Goal: Navigation & Orientation: Find specific page/section

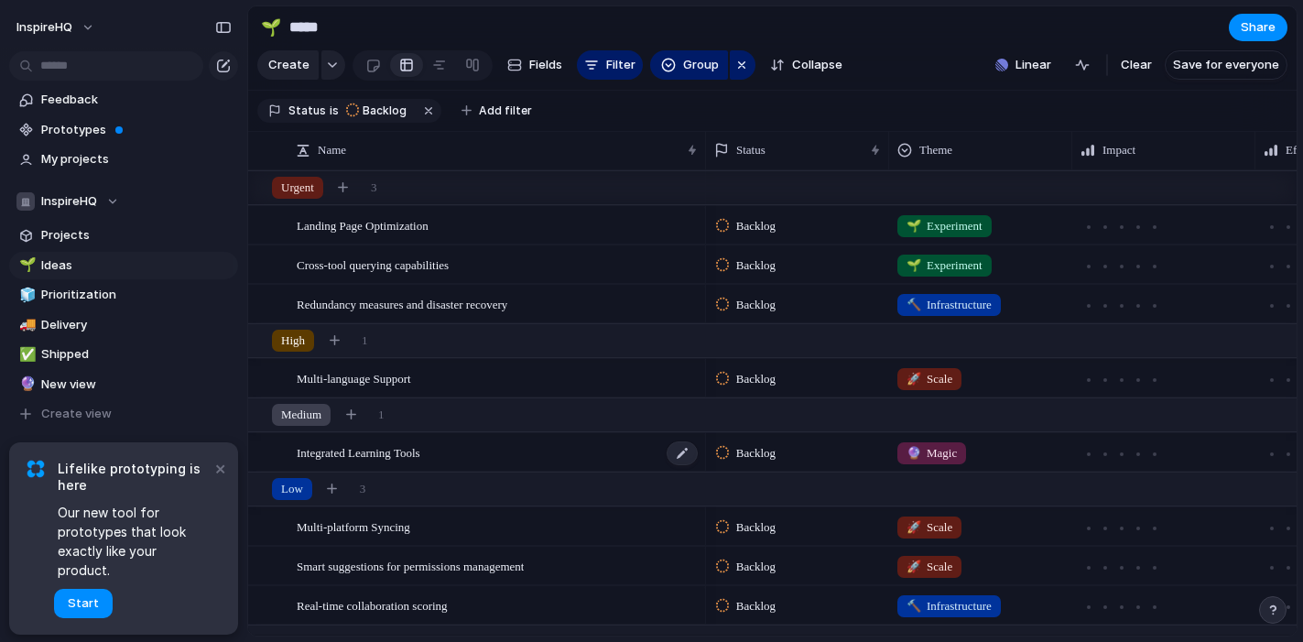
scroll to position [64, 0]
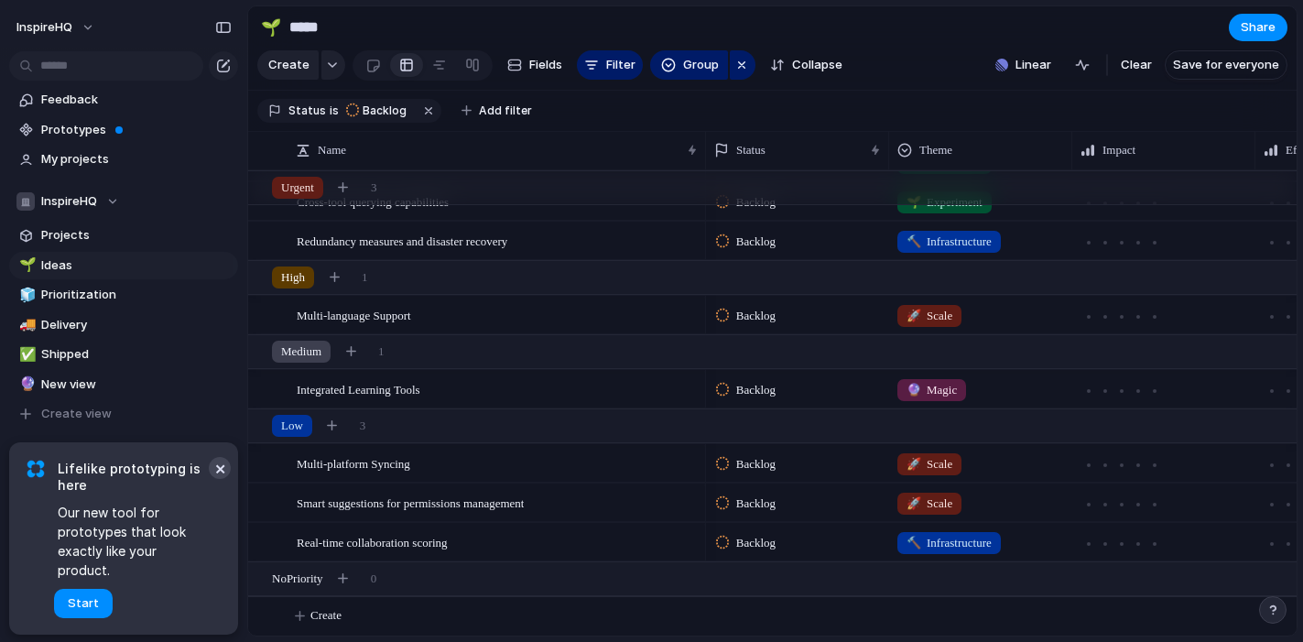
click at [220, 479] on button "×" at bounding box center [220, 468] width 22 height 22
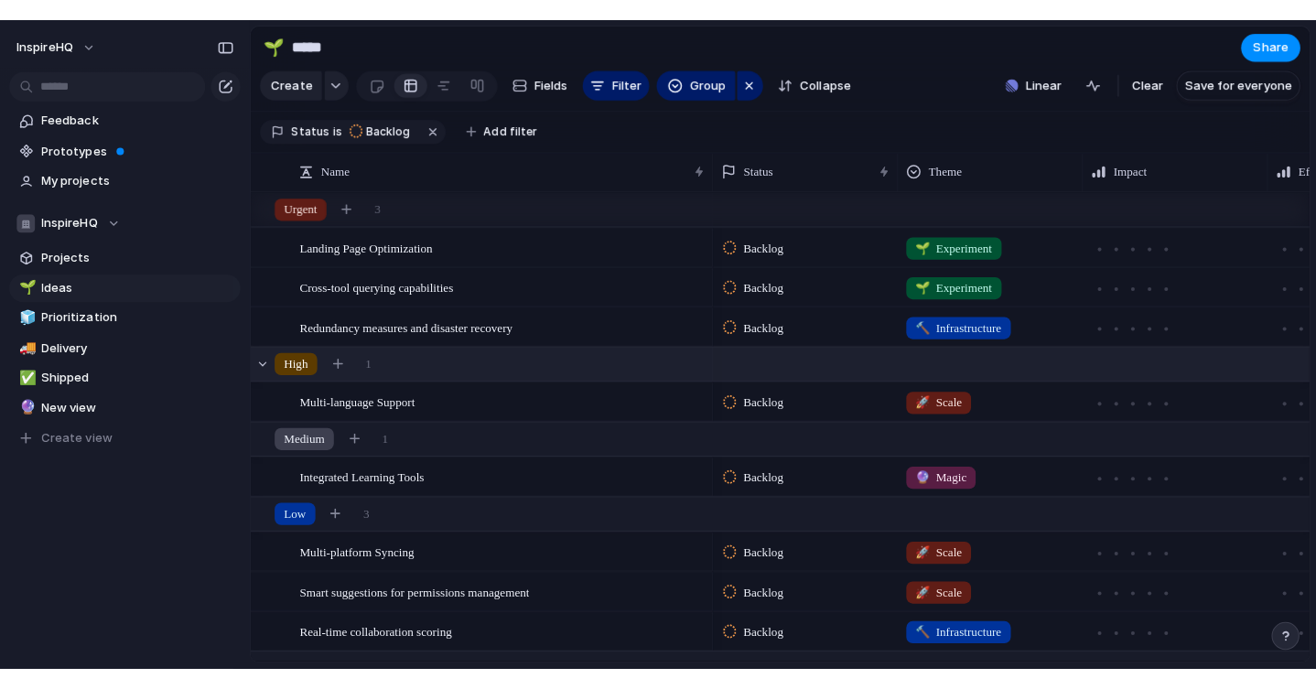
scroll to position [0, 0]
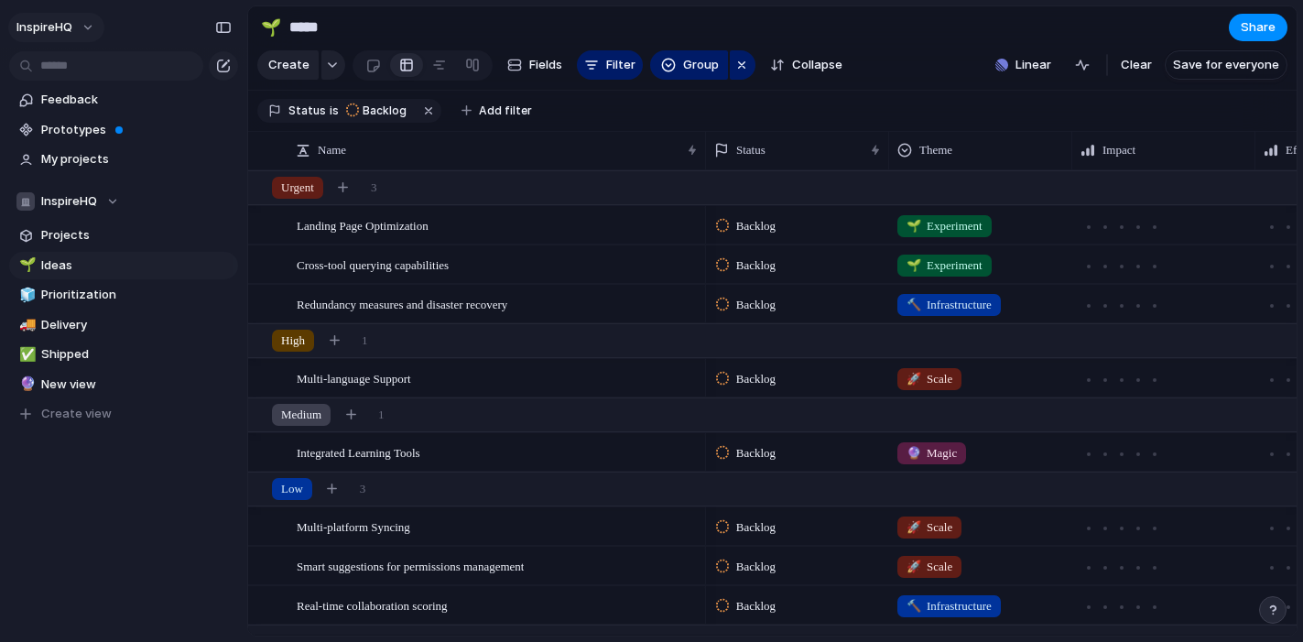
click at [77, 30] on button "InspireHQ" at bounding box center [56, 27] width 96 height 29
click at [81, 96] on span "Invite members" at bounding box center [86, 98] width 88 height 18
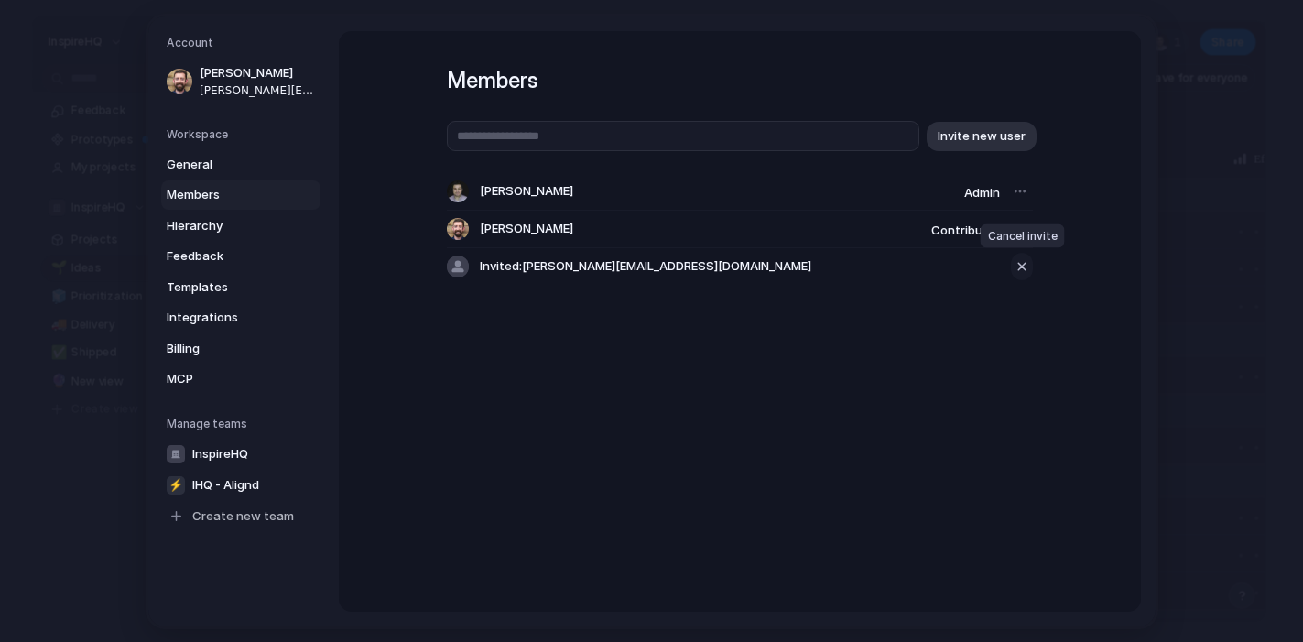
click at [1022, 265] on div "button" at bounding box center [1021, 266] width 16 height 22
click at [207, 200] on span "Members" at bounding box center [225, 195] width 117 height 18
click at [207, 227] on span "Hierarchy" at bounding box center [225, 225] width 117 height 18
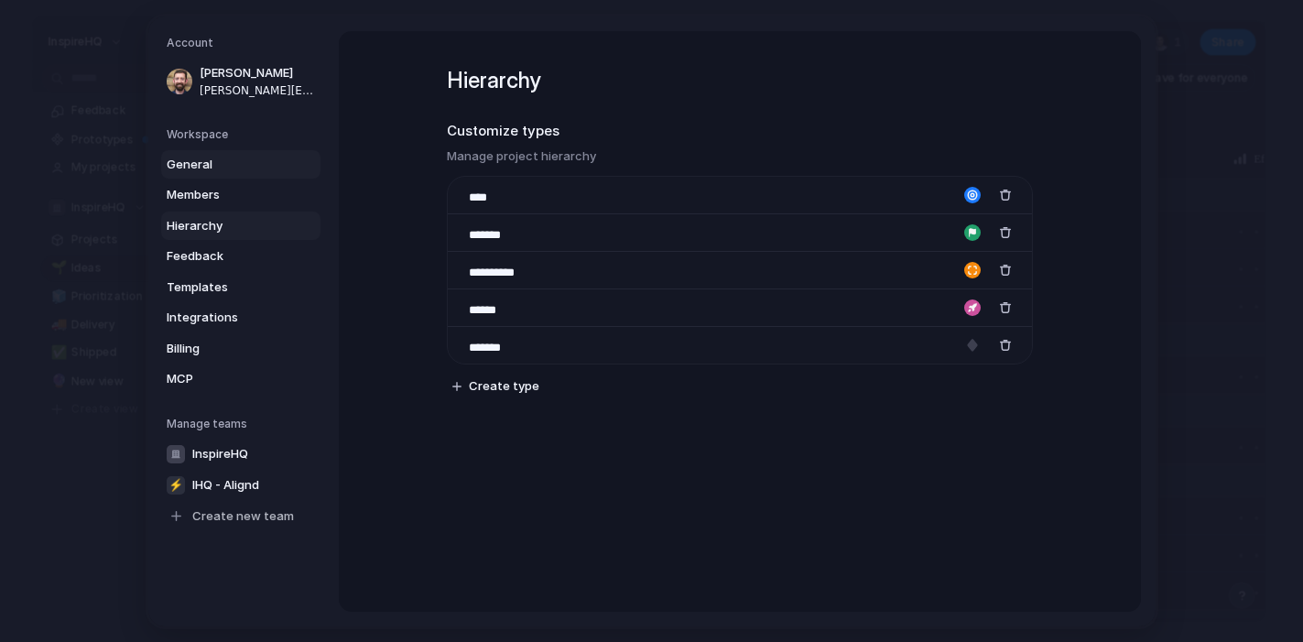
click at [207, 164] on span "General" at bounding box center [225, 164] width 117 height 18
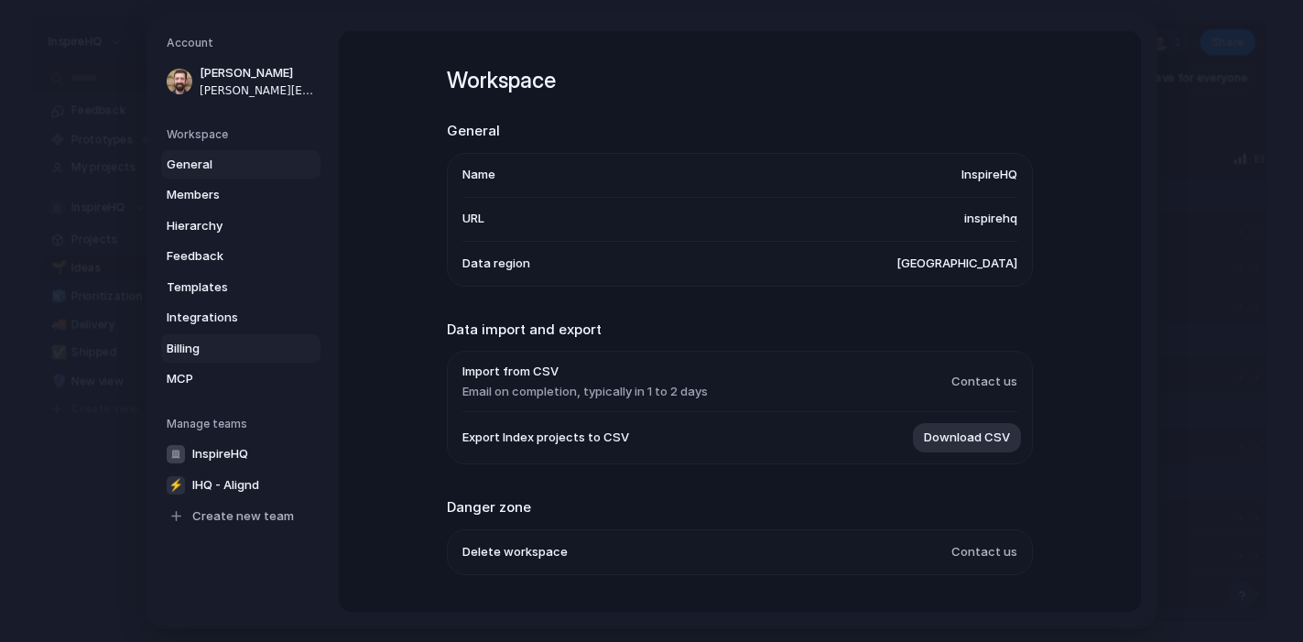
click at [206, 344] on span "Billing" at bounding box center [225, 348] width 117 height 18
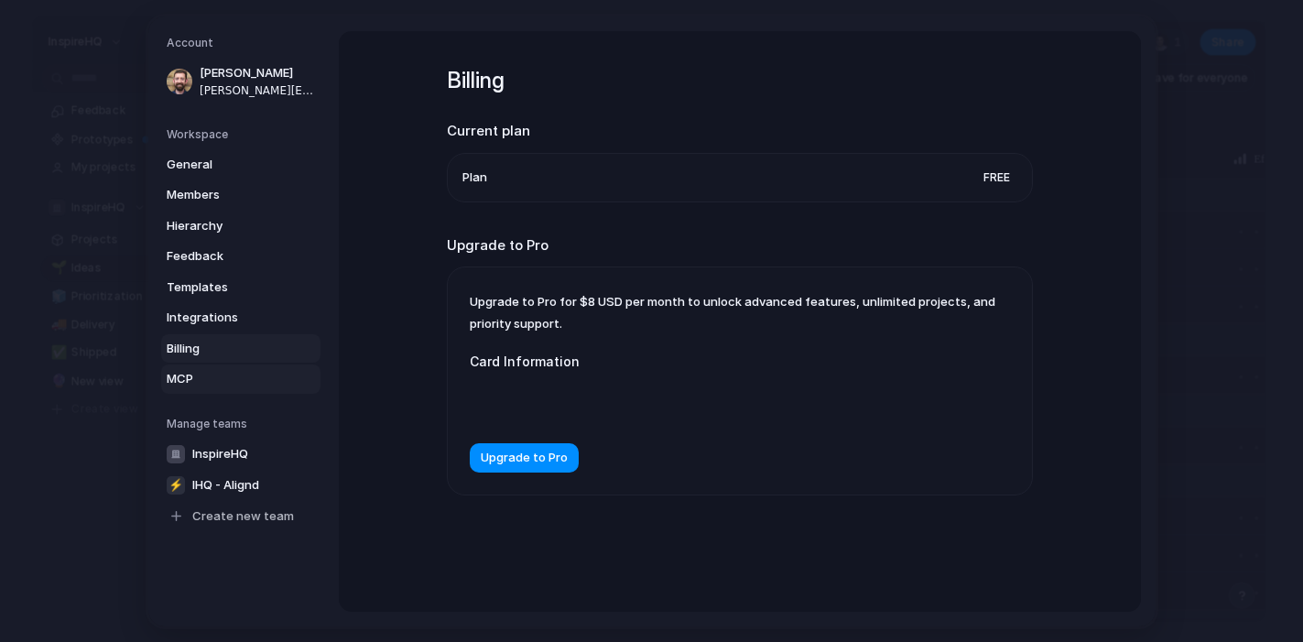
click at [198, 377] on span "MCP" at bounding box center [225, 379] width 117 height 18
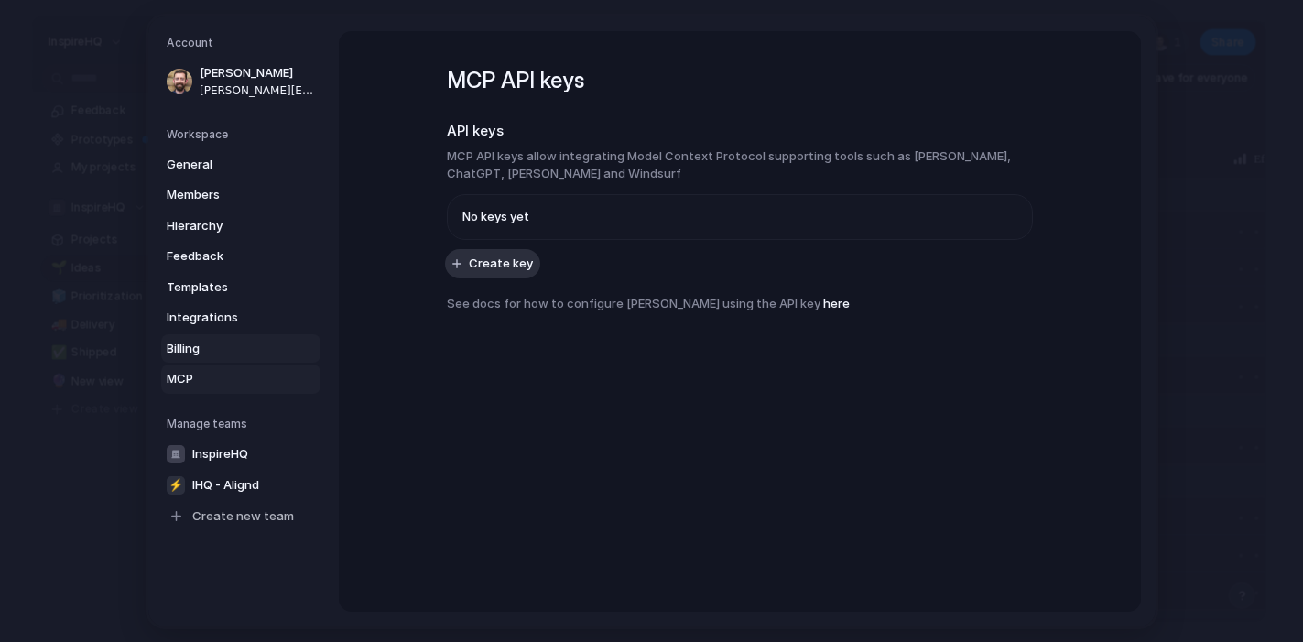
click at [200, 349] on span "Billing" at bounding box center [225, 348] width 117 height 18
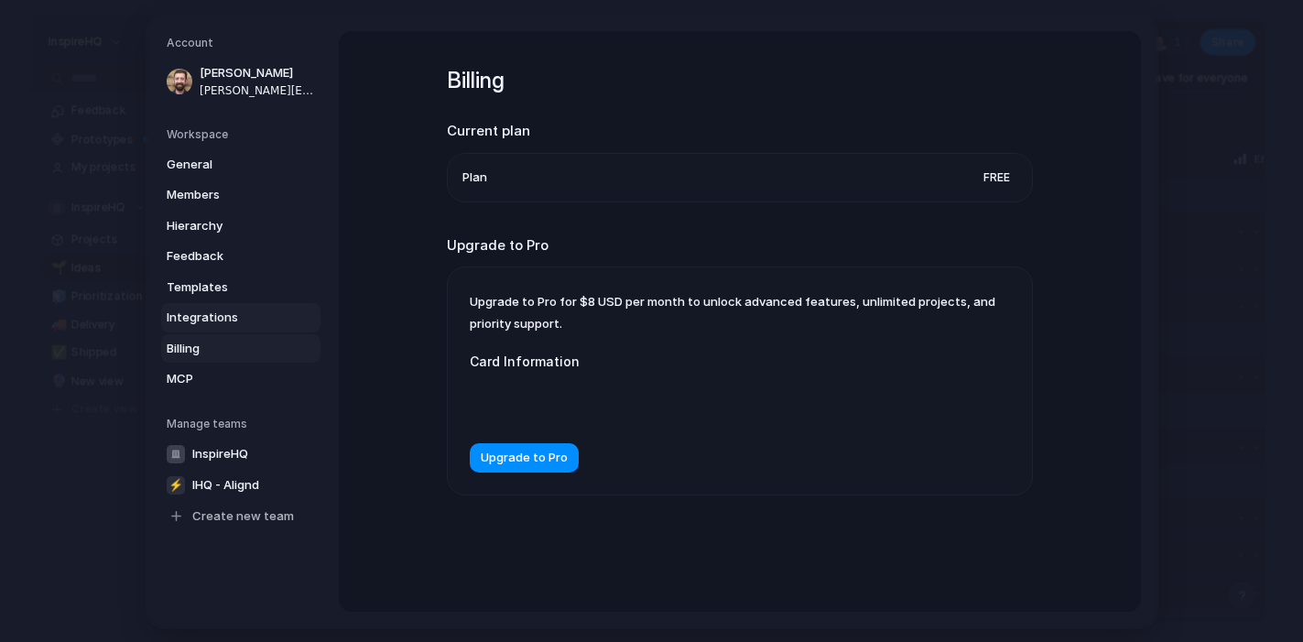
click at [200, 321] on span "Integrations" at bounding box center [225, 318] width 117 height 18
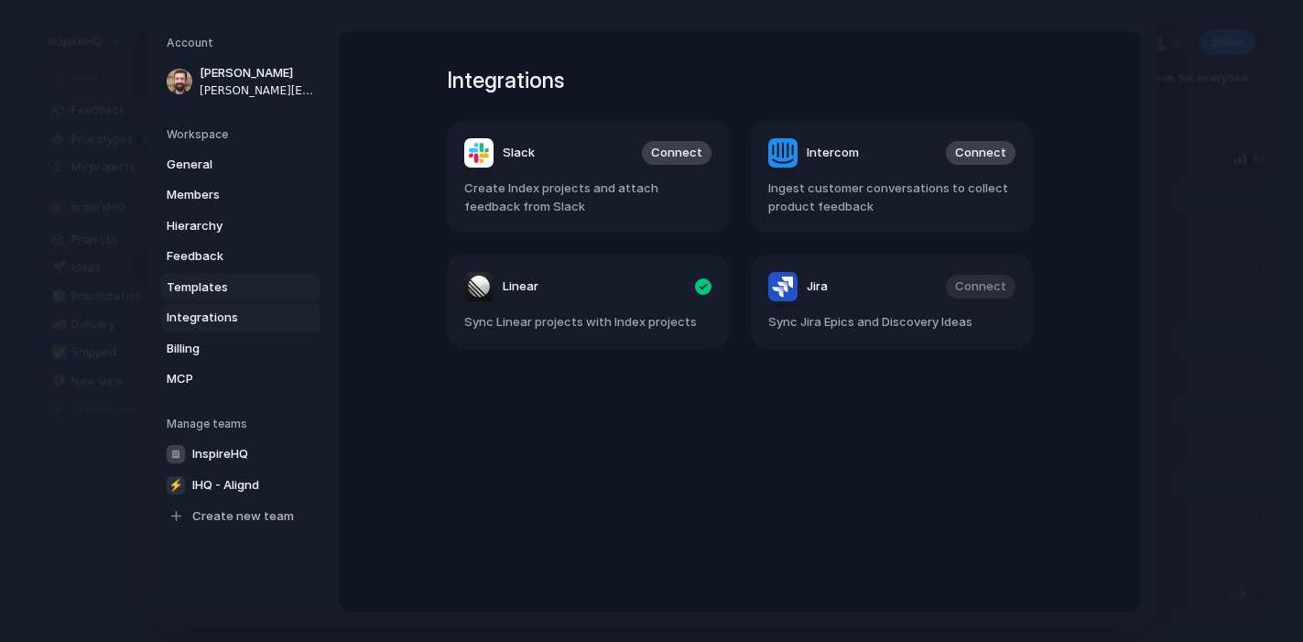
click at [202, 291] on span "Templates" at bounding box center [225, 286] width 117 height 18
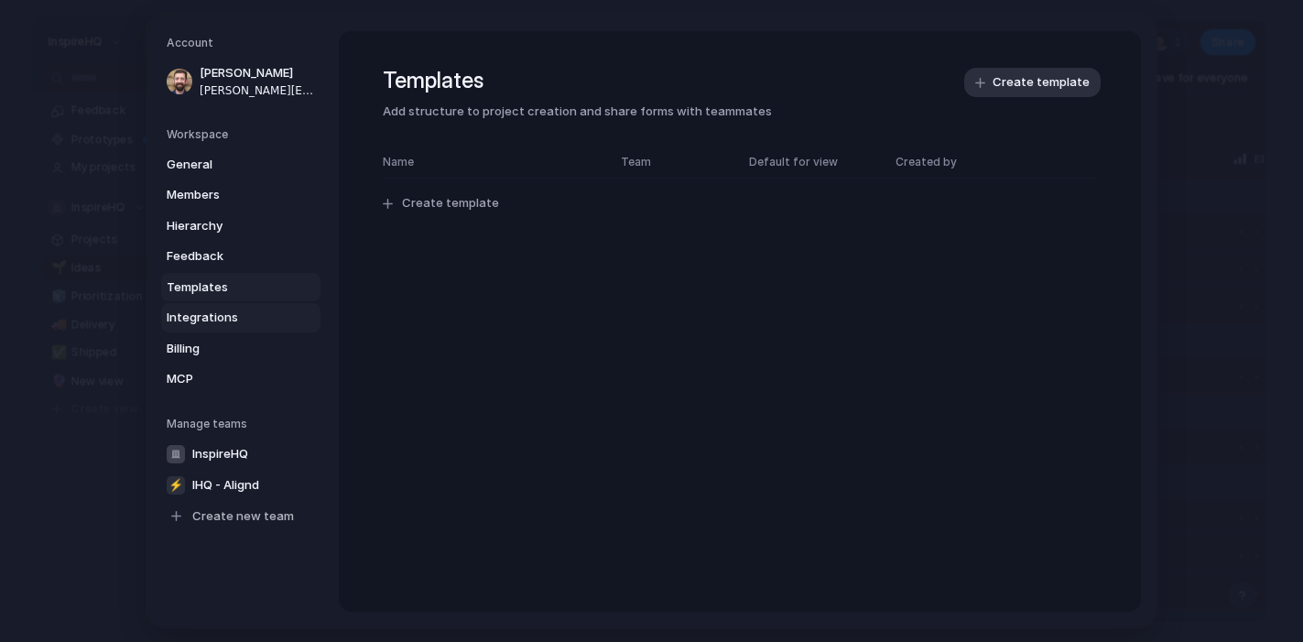
click at [200, 312] on span "Integrations" at bounding box center [225, 318] width 117 height 18
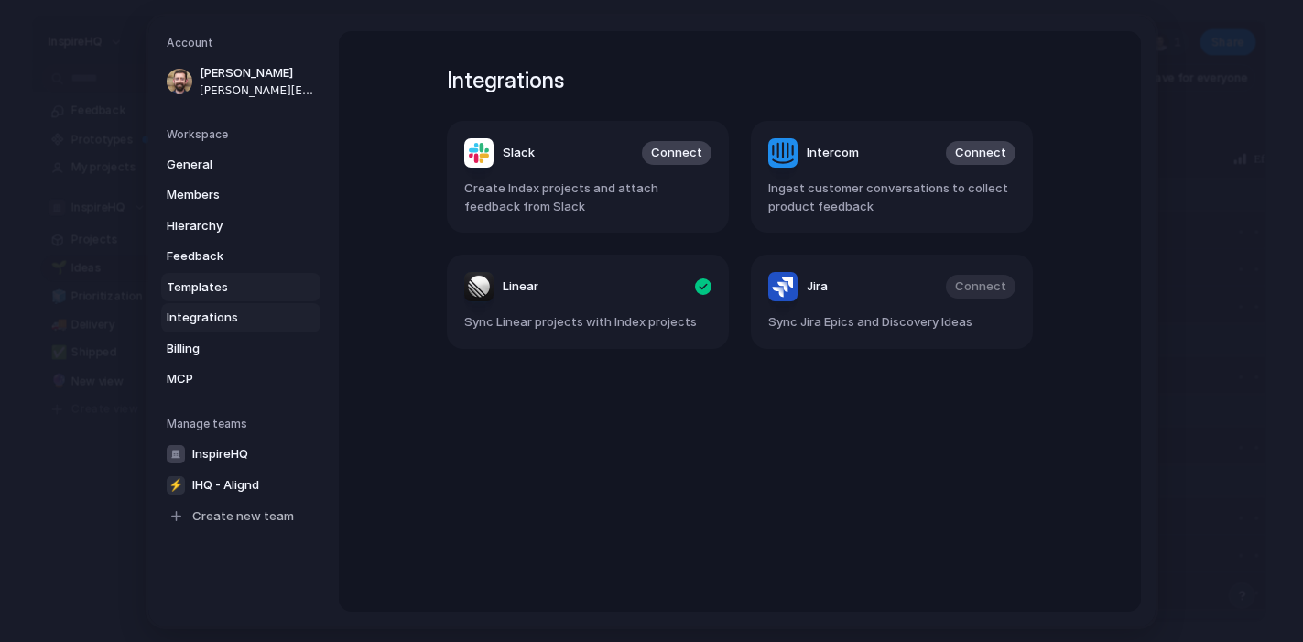
click at [197, 287] on span "Templates" at bounding box center [225, 286] width 117 height 18
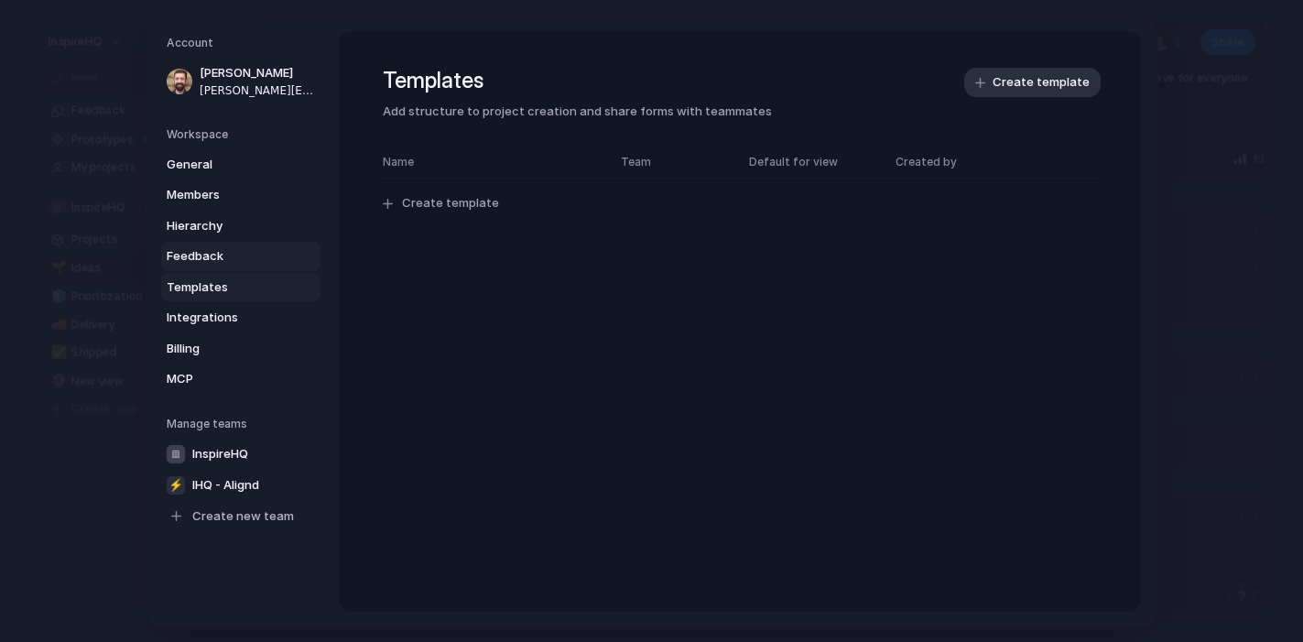
click at [194, 261] on span "Feedback" at bounding box center [225, 256] width 117 height 18
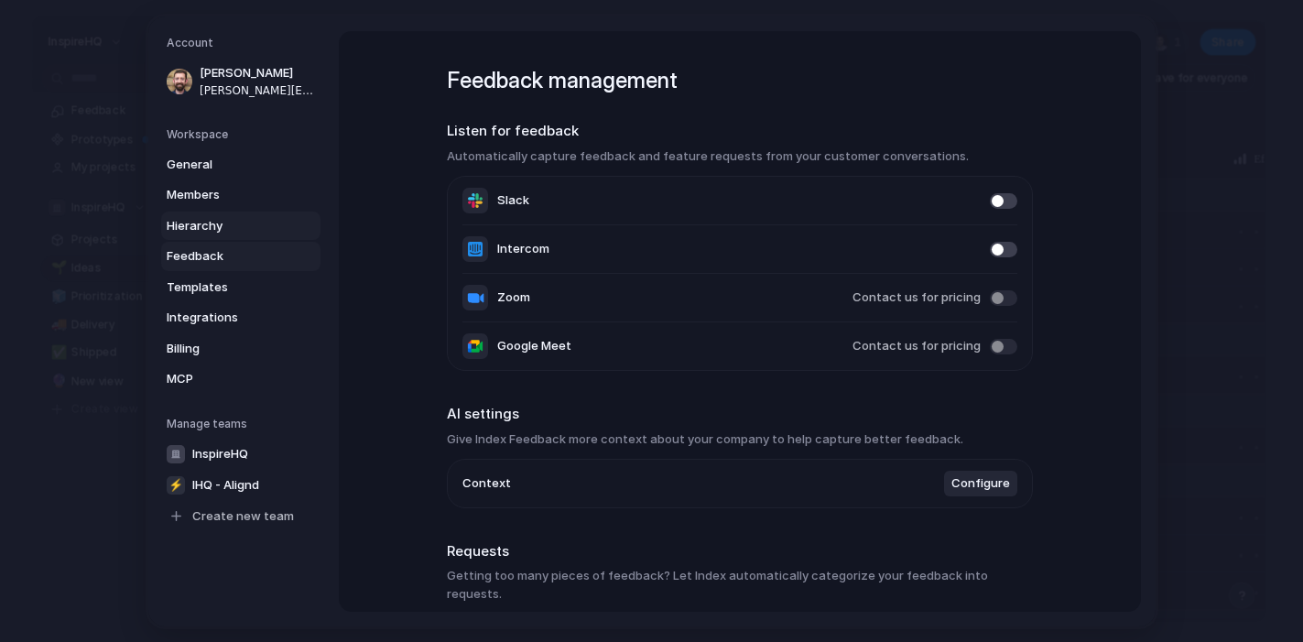
click at [199, 231] on span "Hierarchy" at bounding box center [225, 225] width 117 height 18
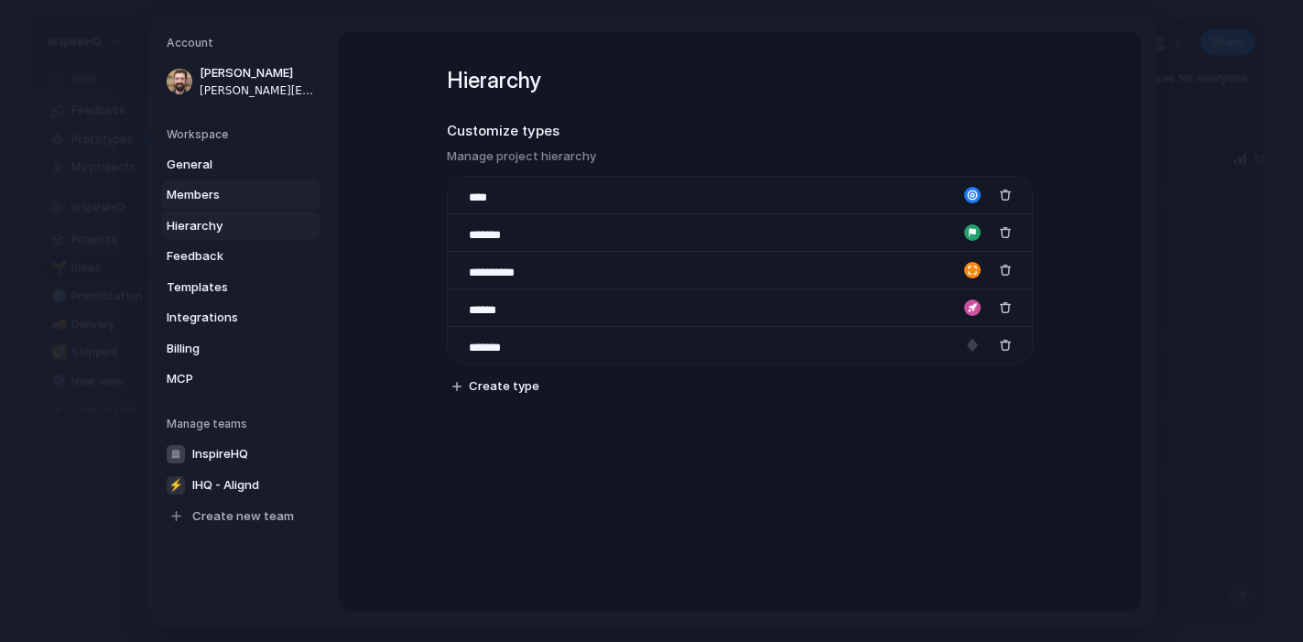
click at [198, 202] on span "Members" at bounding box center [225, 195] width 117 height 18
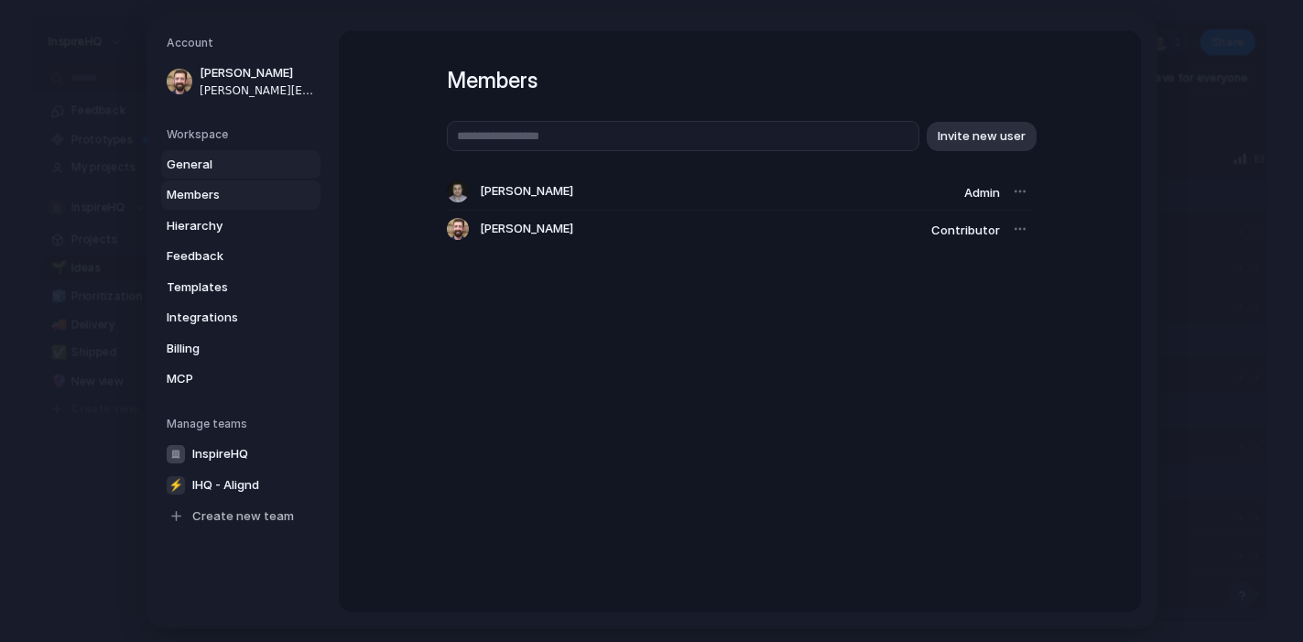
click at [200, 165] on span "General" at bounding box center [225, 164] width 117 height 18
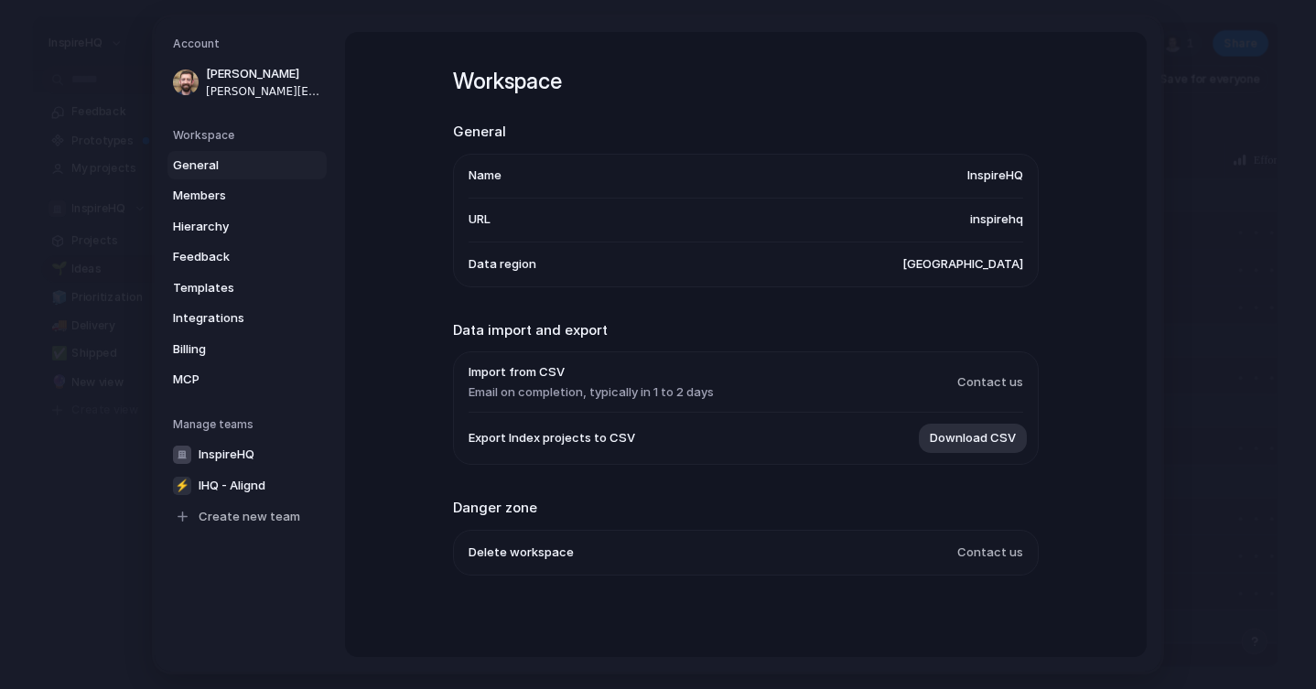
click at [1142, 21] on div "Account [PERSON_NAME] [PERSON_NAME][EMAIL_ADDRESS][DOMAIN_NAME] Workspace Gener…" at bounding box center [658, 344] width 1007 height 655
click at [1071, 19] on div "Account [PERSON_NAME] [PERSON_NAME][EMAIL_ADDRESS][DOMAIN_NAME] Workspace Gener…" at bounding box center [658, 344] width 1007 height 655
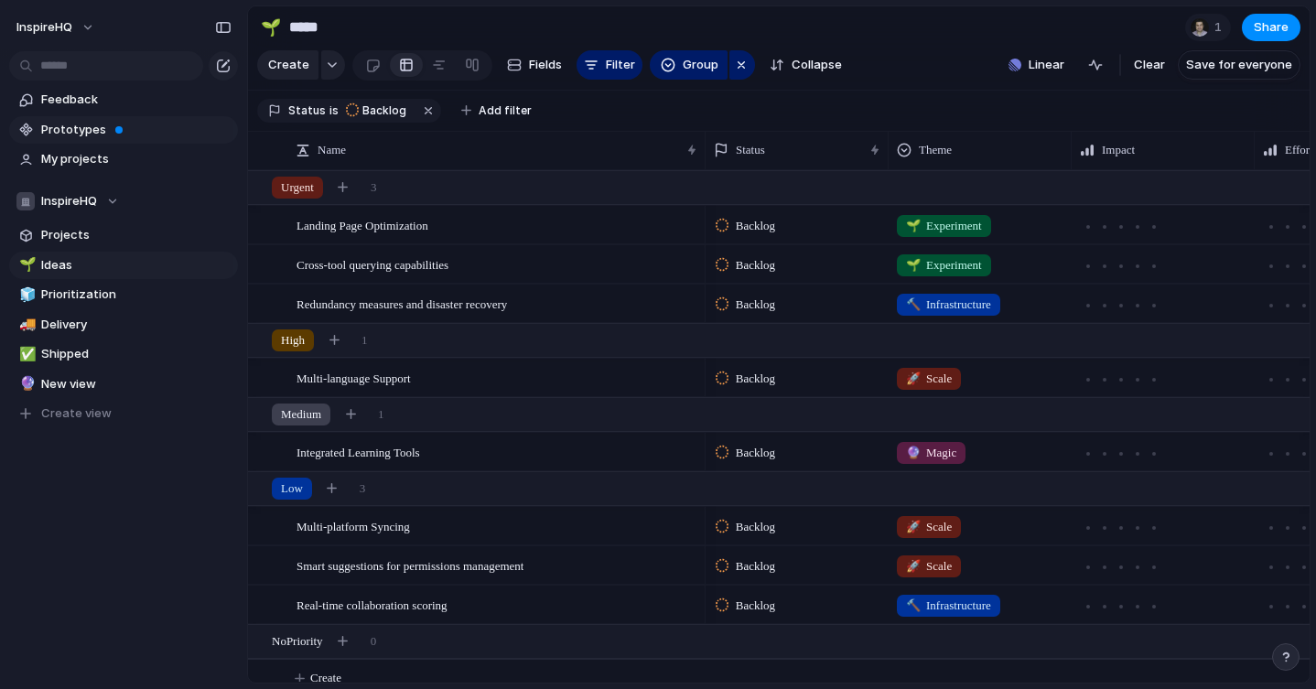
click at [90, 128] on span "Prototypes" at bounding box center [136, 130] width 190 height 18
click at [83, 155] on span "My projects" at bounding box center [136, 159] width 190 height 18
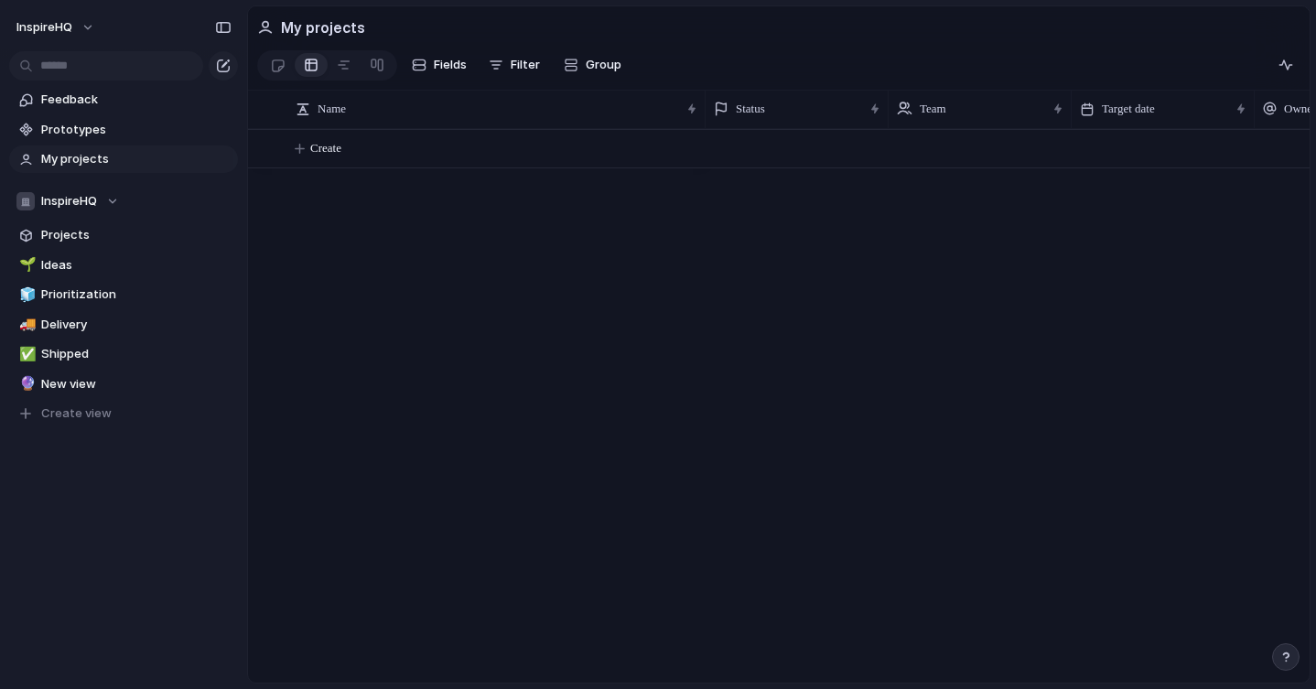
click at [83, 155] on span "My projects" at bounding box center [136, 159] width 190 height 18
click at [81, 201] on span "InspireHQ" at bounding box center [69, 201] width 56 height 18
click at [79, 201] on div "InspireHQ ⚡ IHQ - Alignd Create new team" at bounding box center [658, 344] width 1316 height 689
click at [81, 207] on span "InspireHQ" at bounding box center [69, 201] width 56 height 18
click at [86, 310] on span "IHQ - Alignd" at bounding box center [90, 307] width 67 height 18
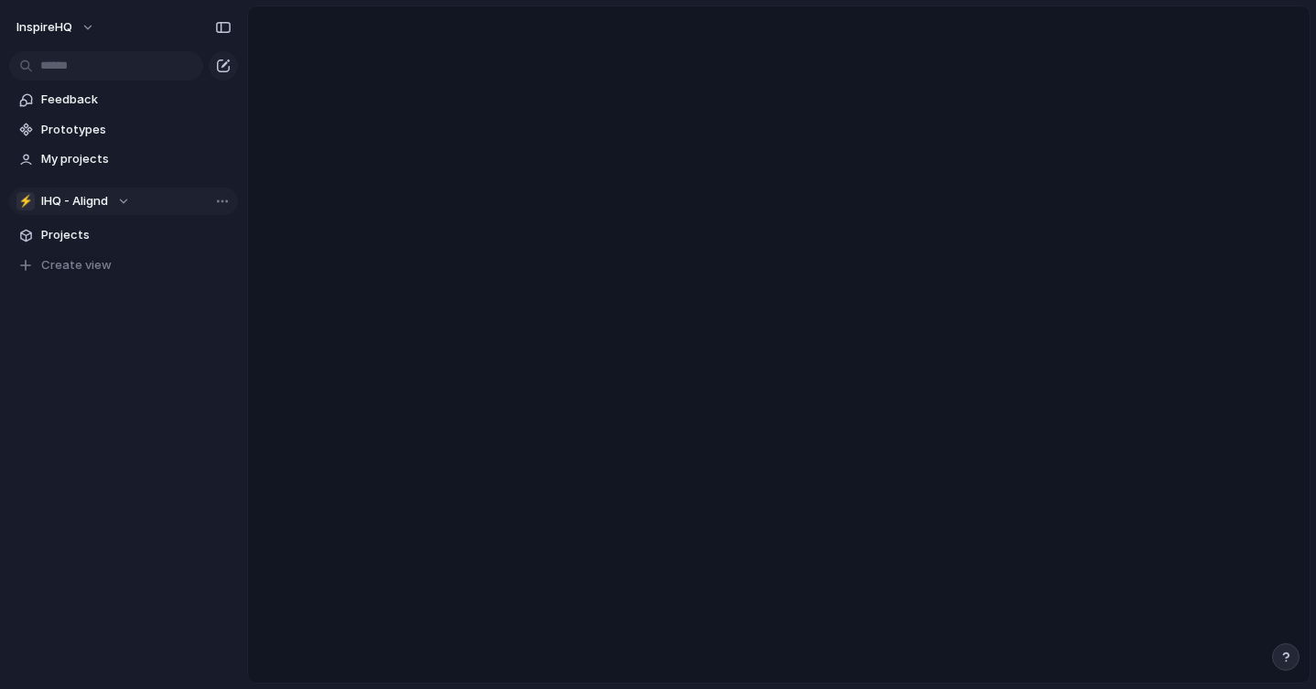
click at [118, 199] on div "⚡ IHQ - Alignd" at bounding box center [73, 201] width 114 height 18
click at [73, 279] on span "InspireHQ" at bounding box center [85, 275] width 56 height 18
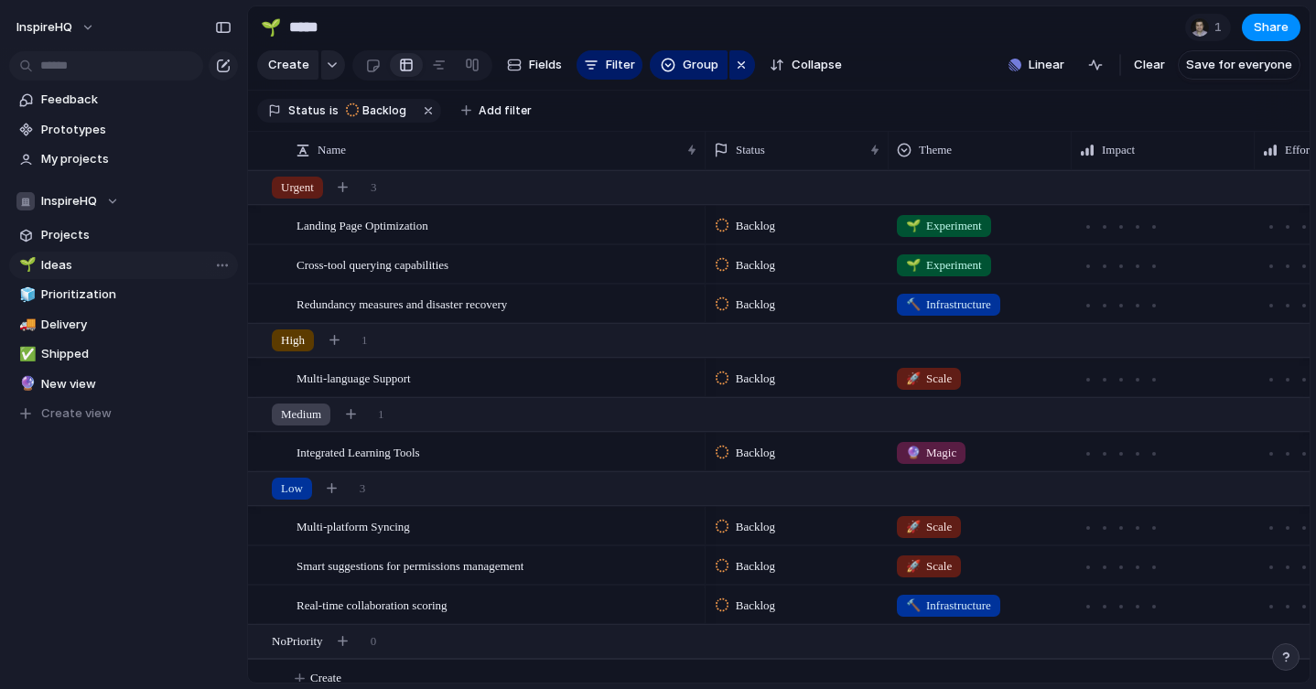
click at [70, 260] on span "Ideas" at bounding box center [136, 265] width 190 height 18
click at [79, 328] on span "Delivery" at bounding box center [136, 325] width 190 height 18
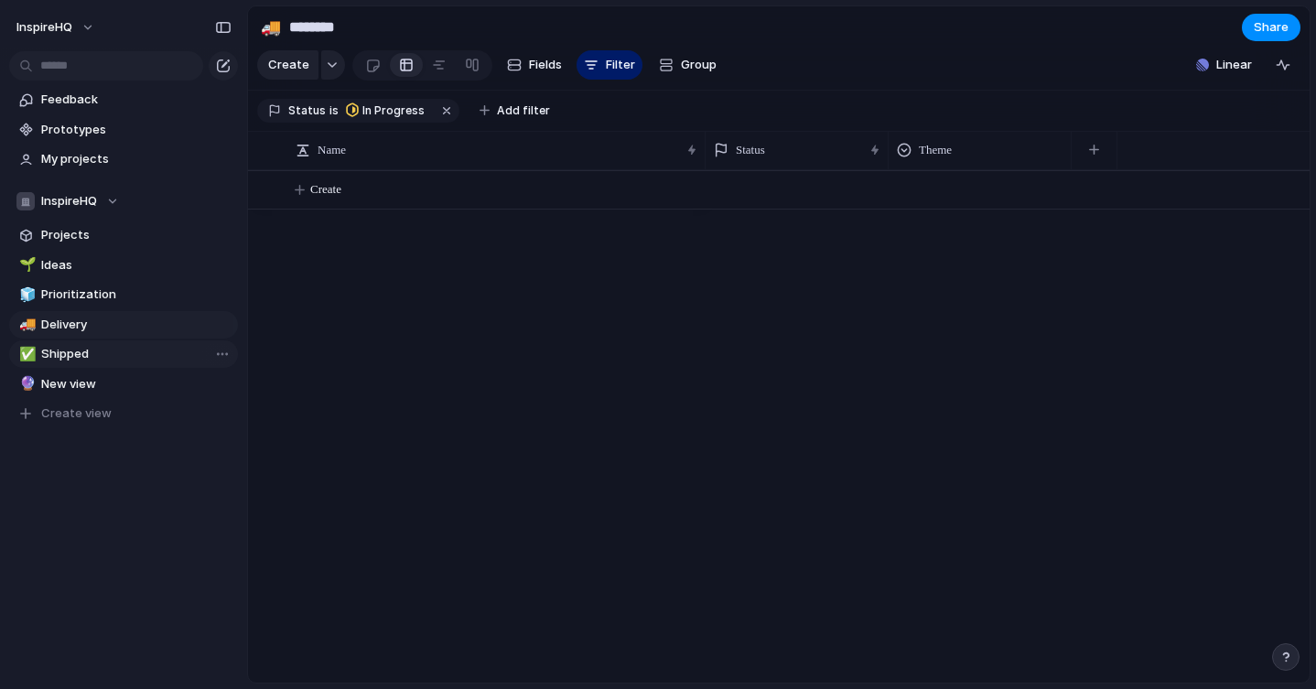
click at [79, 349] on span "Shipped" at bounding box center [136, 354] width 190 height 18
click at [72, 329] on span "Delivery" at bounding box center [136, 325] width 190 height 18
click at [72, 296] on span "Prioritization" at bounding box center [136, 295] width 190 height 18
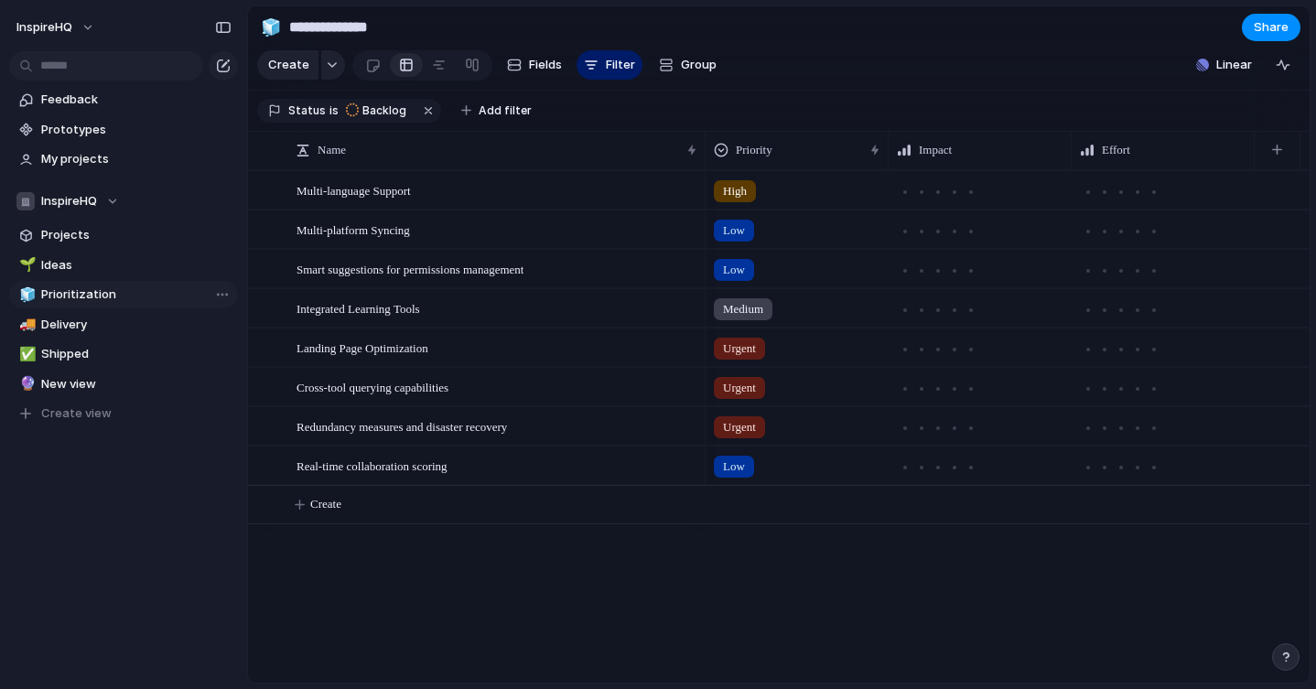
click at [73, 294] on span "Prioritization" at bounding box center [136, 295] width 190 height 18
click at [73, 264] on span "Ideas" at bounding box center [136, 265] width 190 height 18
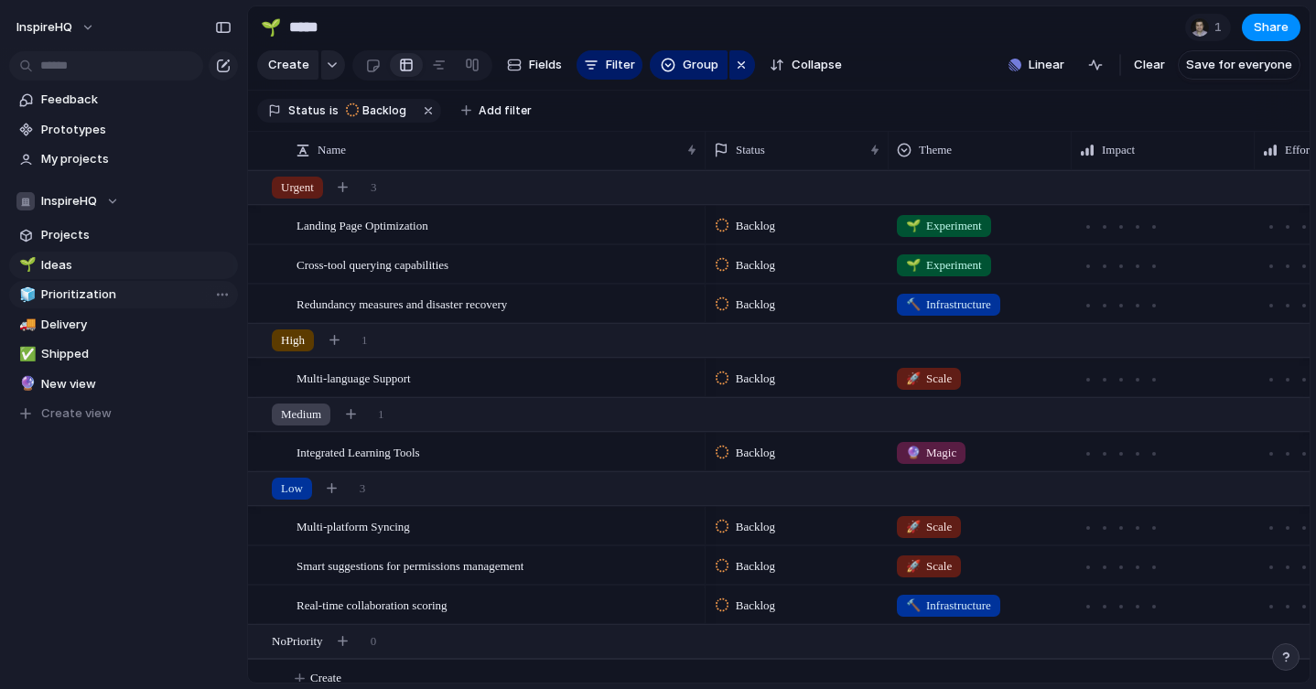
click at [103, 292] on span "Prioritization" at bounding box center [136, 295] width 190 height 18
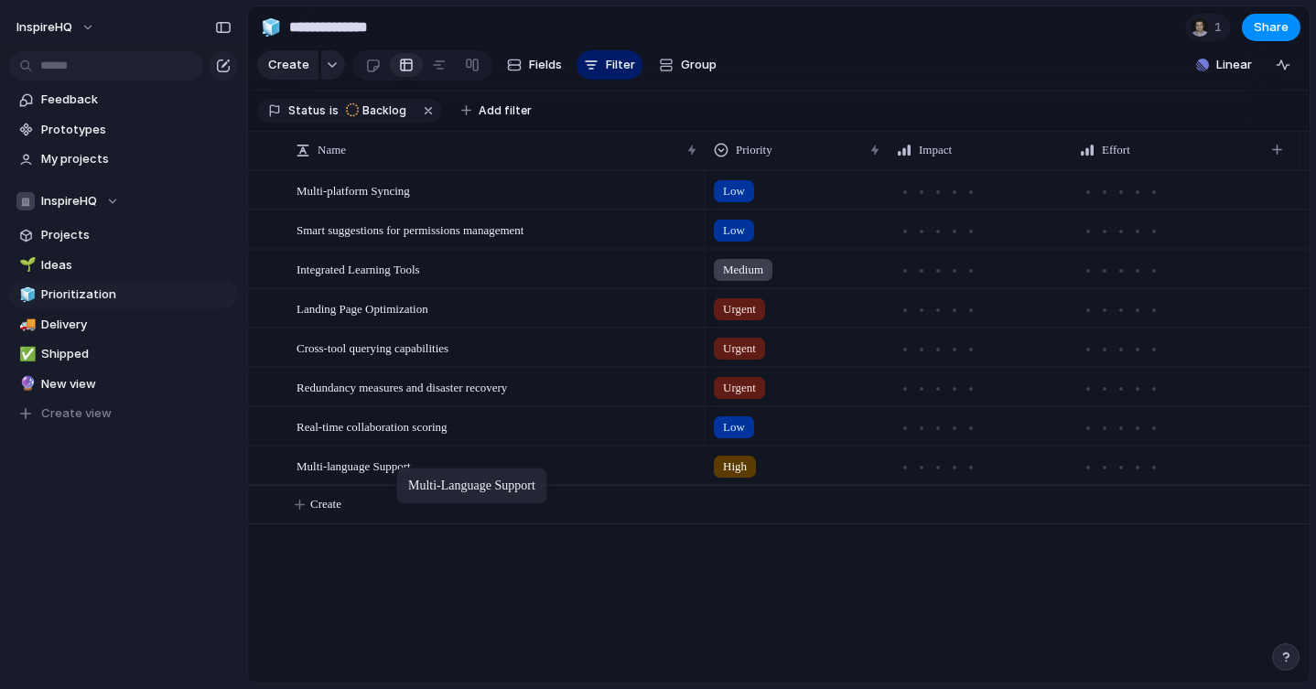
drag, startPoint x: 393, startPoint y: 193, endPoint x: 406, endPoint y: 472, distance: 279.5
click at [225, 27] on div "button" at bounding box center [223, 27] width 16 height 13
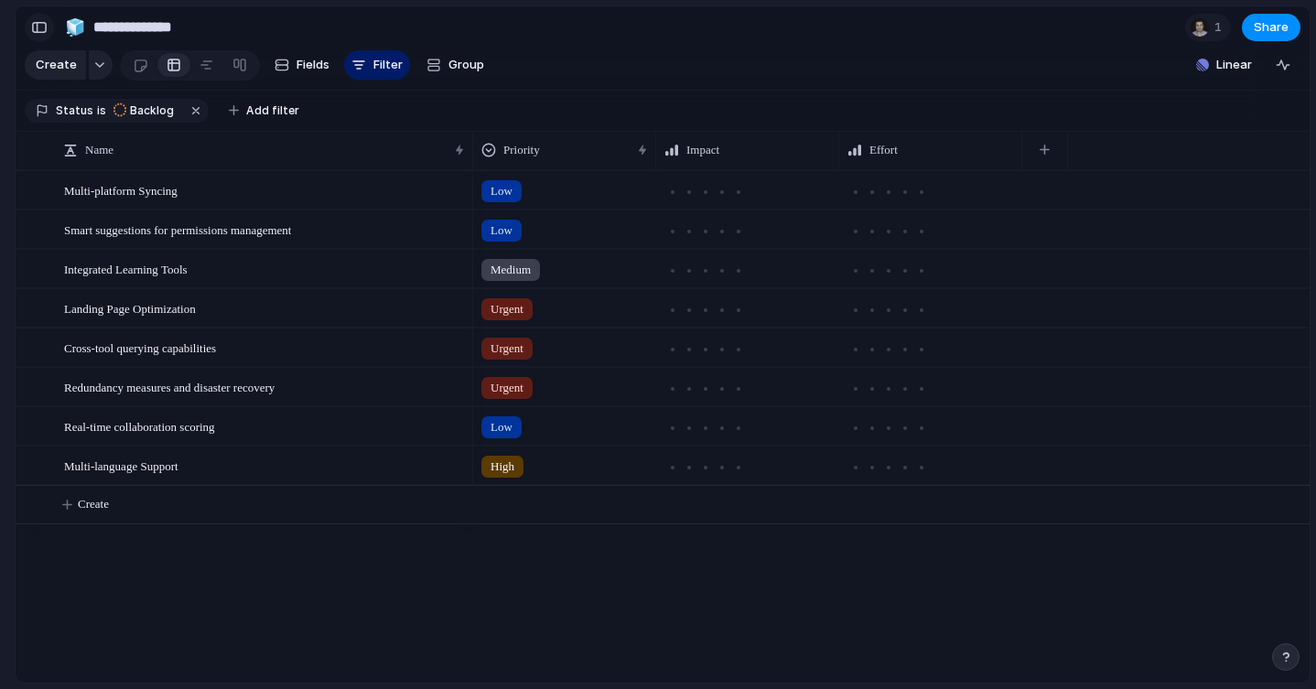
click at [38, 27] on div "button" at bounding box center [39, 27] width 16 height 13
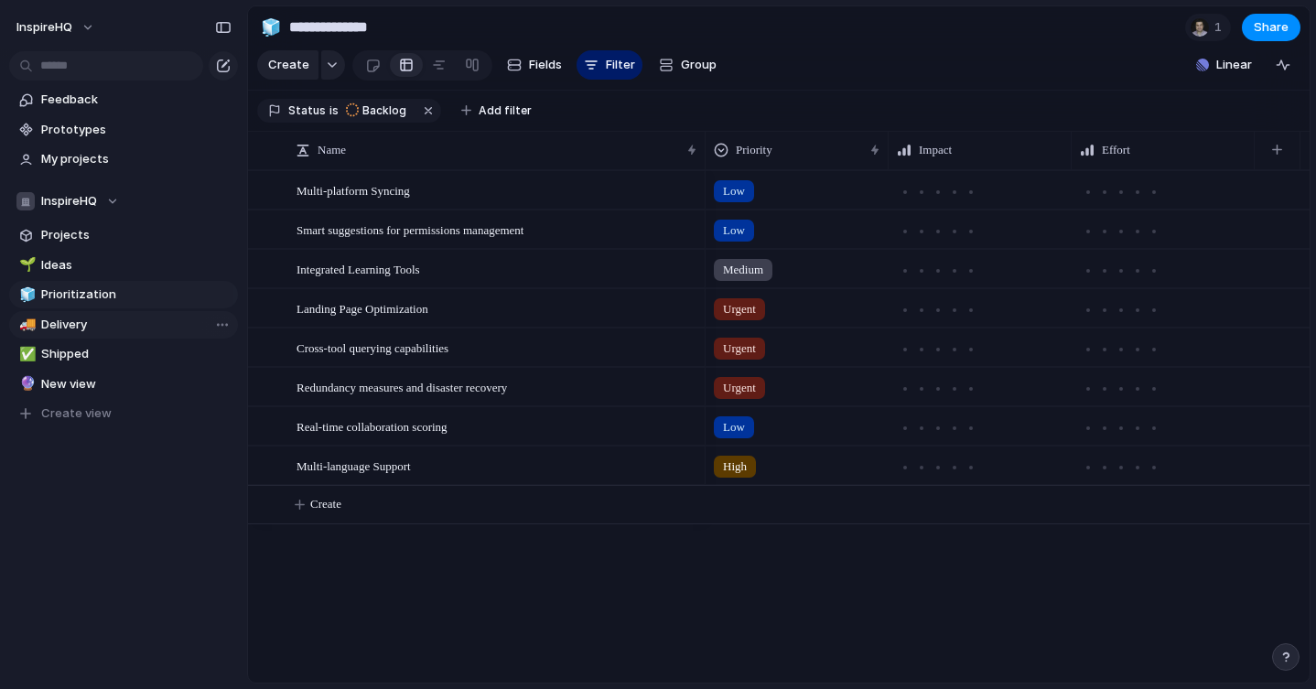
click at [94, 321] on span "Delivery" at bounding box center [136, 325] width 190 height 18
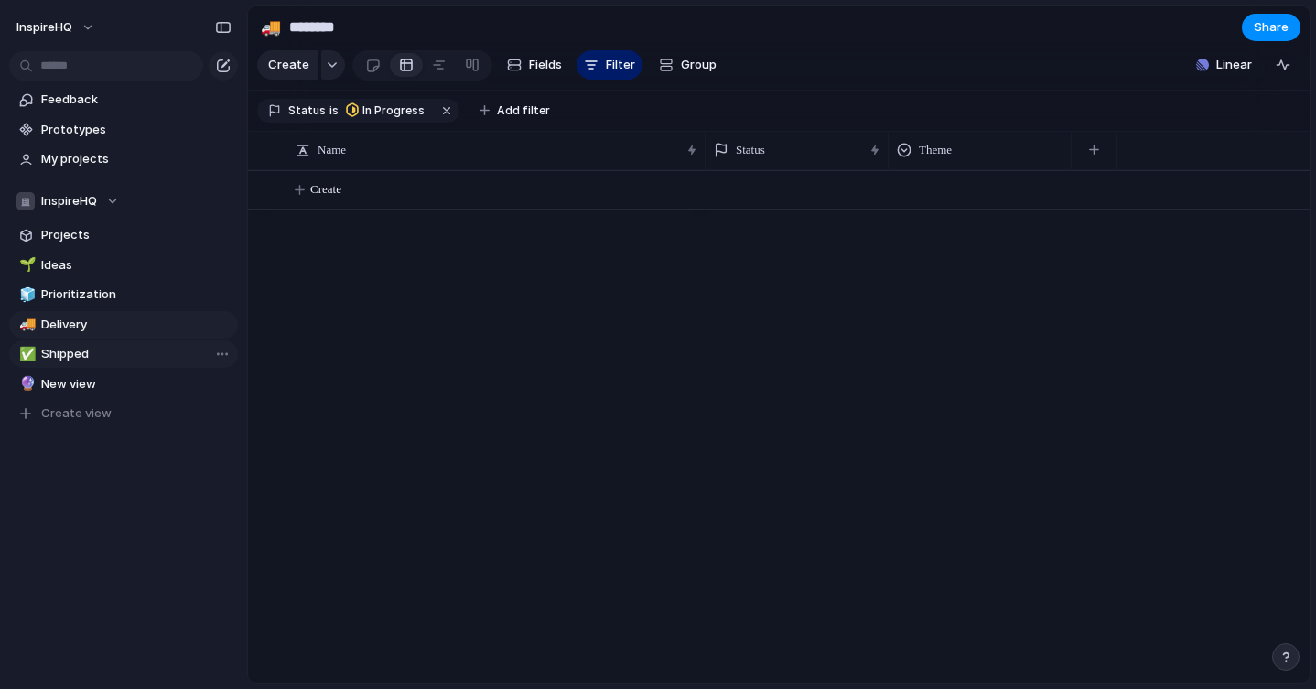
click at [92, 352] on span "Shipped" at bounding box center [136, 354] width 190 height 18
click at [72, 261] on span "Ideas" at bounding box center [136, 265] width 190 height 18
type input "*****"
